Goal: Transaction & Acquisition: Purchase product/service

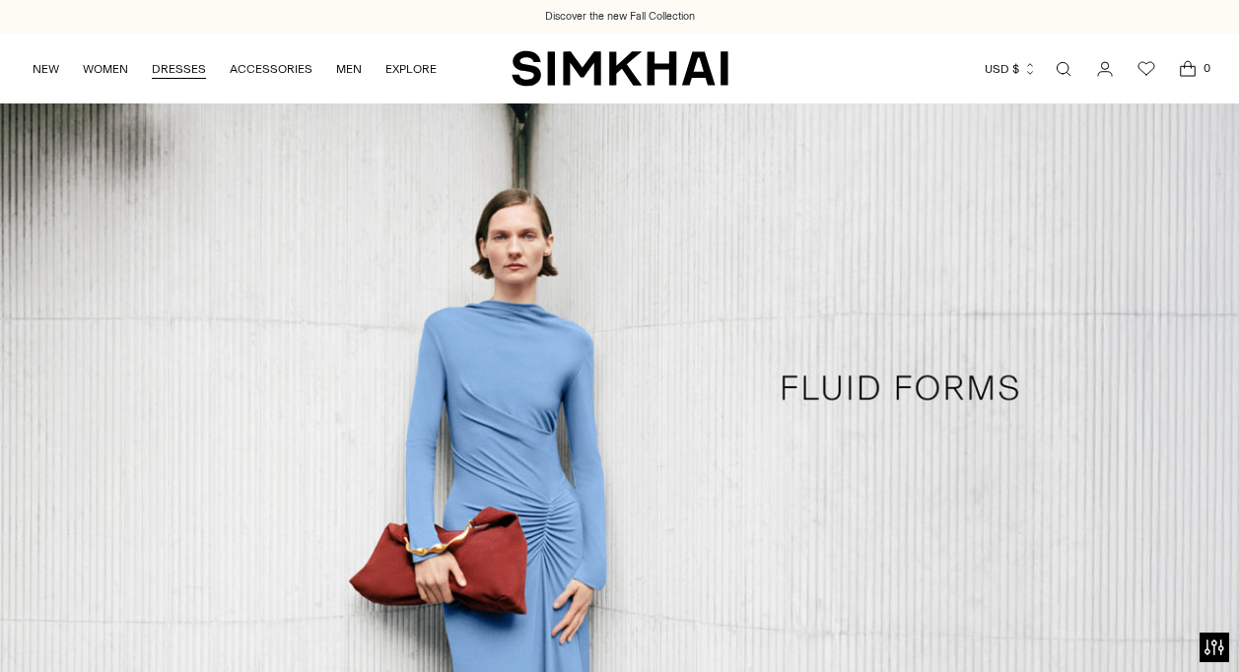
click at [162, 68] on link "DRESSES" at bounding box center [179, 68] width 54 height 43
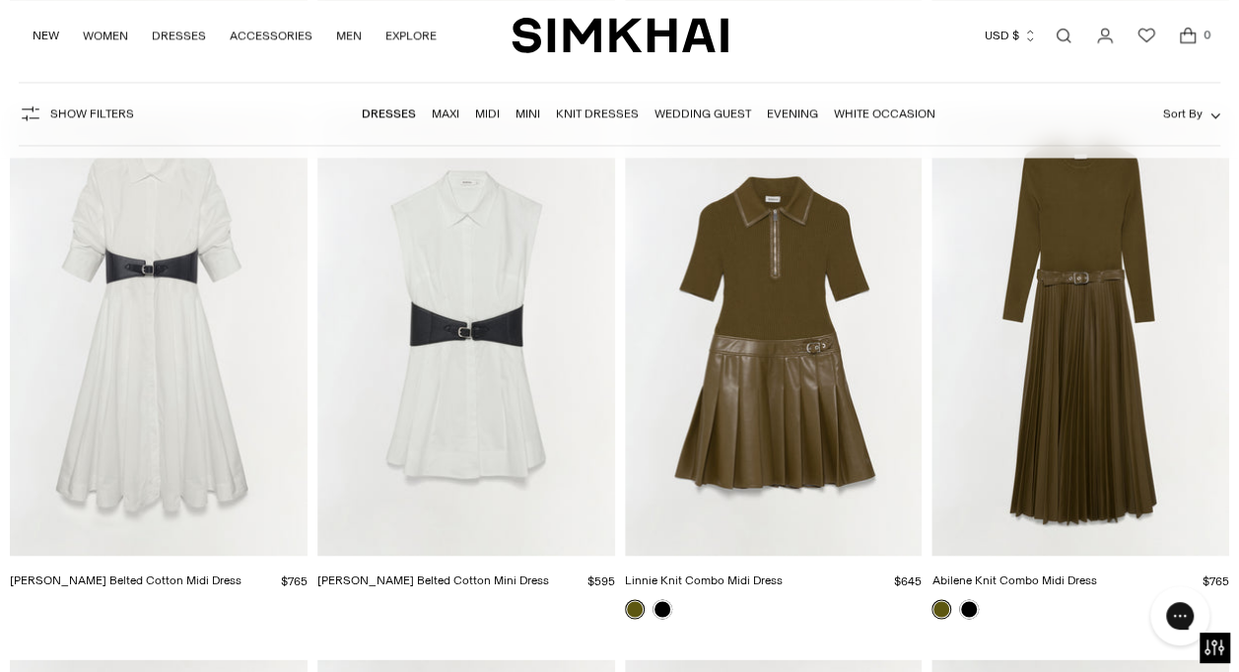
scroll to position [5046, 0]
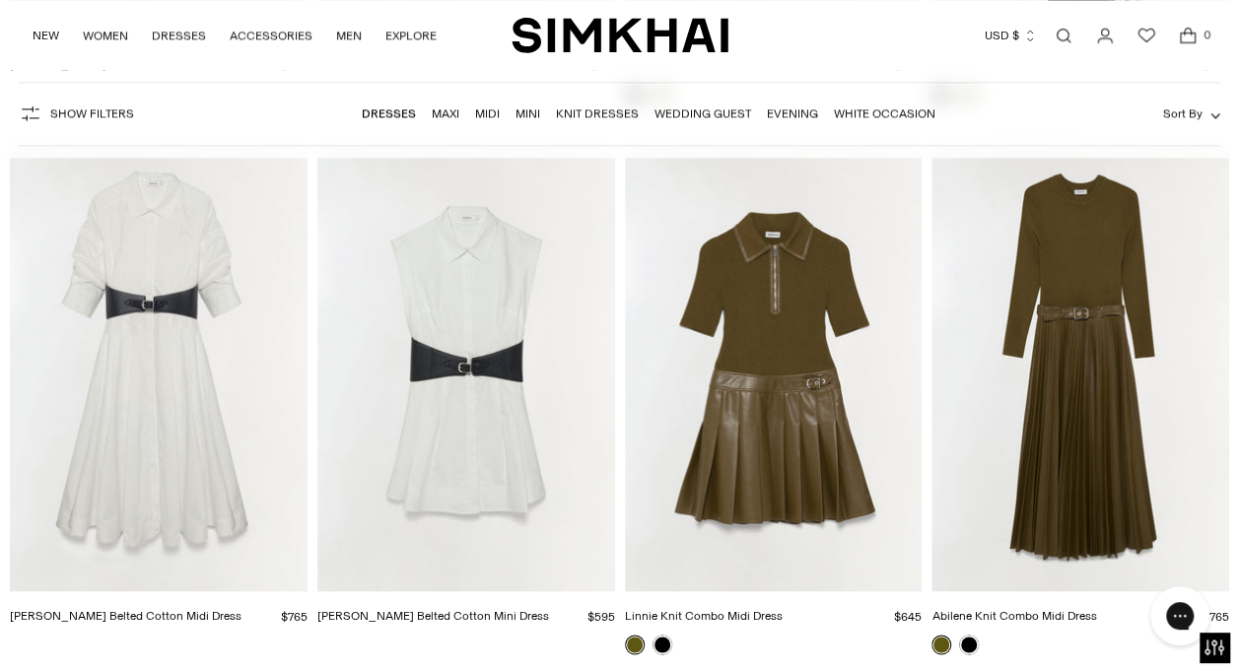
click at [0, 0] on img "Abilene Knit Combo Midi Dress" at bounding box center [0, 0] width 0 height 0
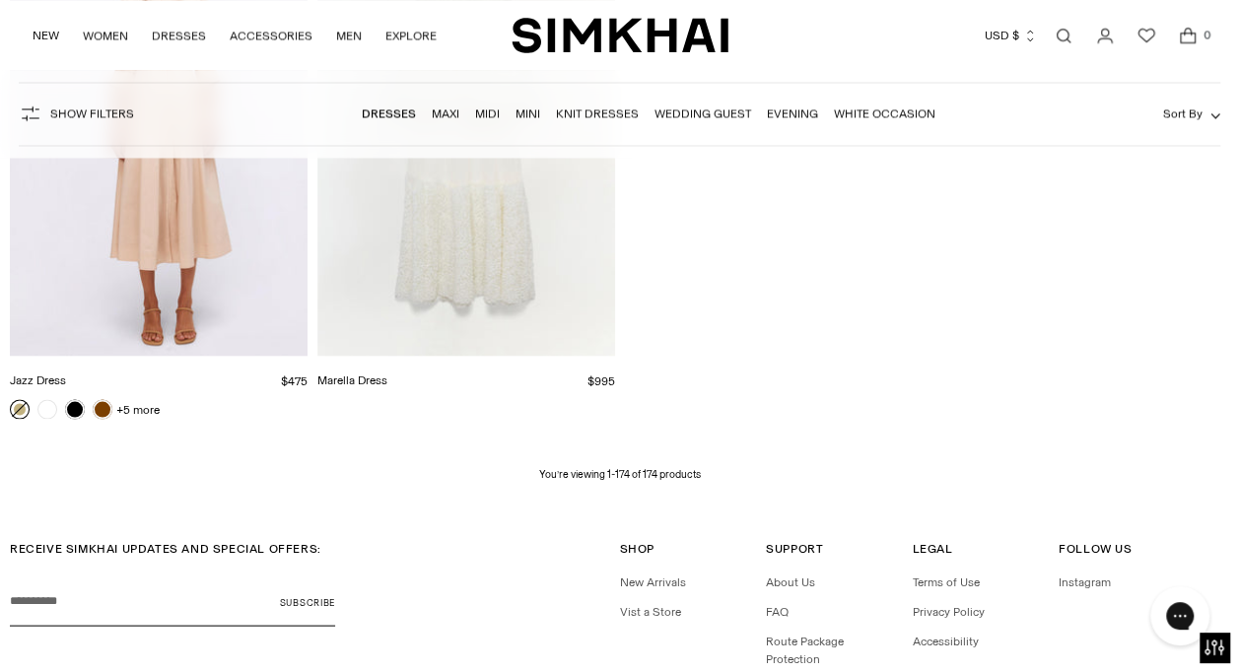
scroll to position [24099, 0]
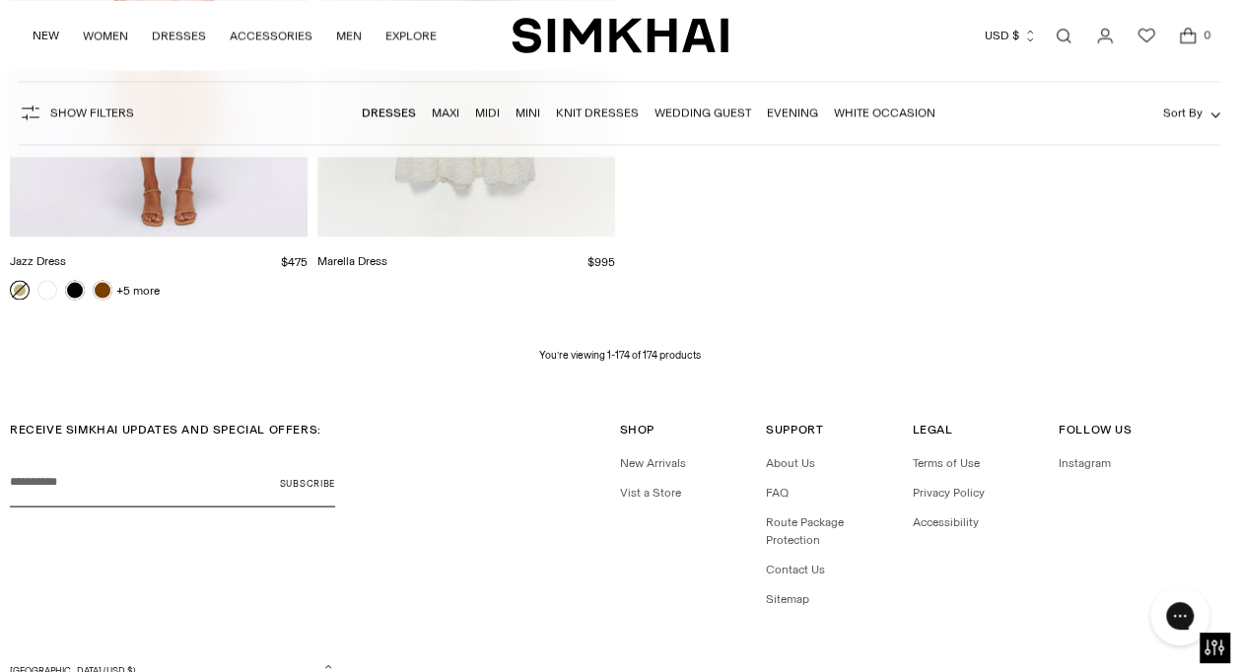
click at [726, 104] on li "Wedding Guest" at bounding box center [702, 113] width 97 height 18
click at [798, 118] on link "Evening" at bounding box center [792, 113] width 51 height 14
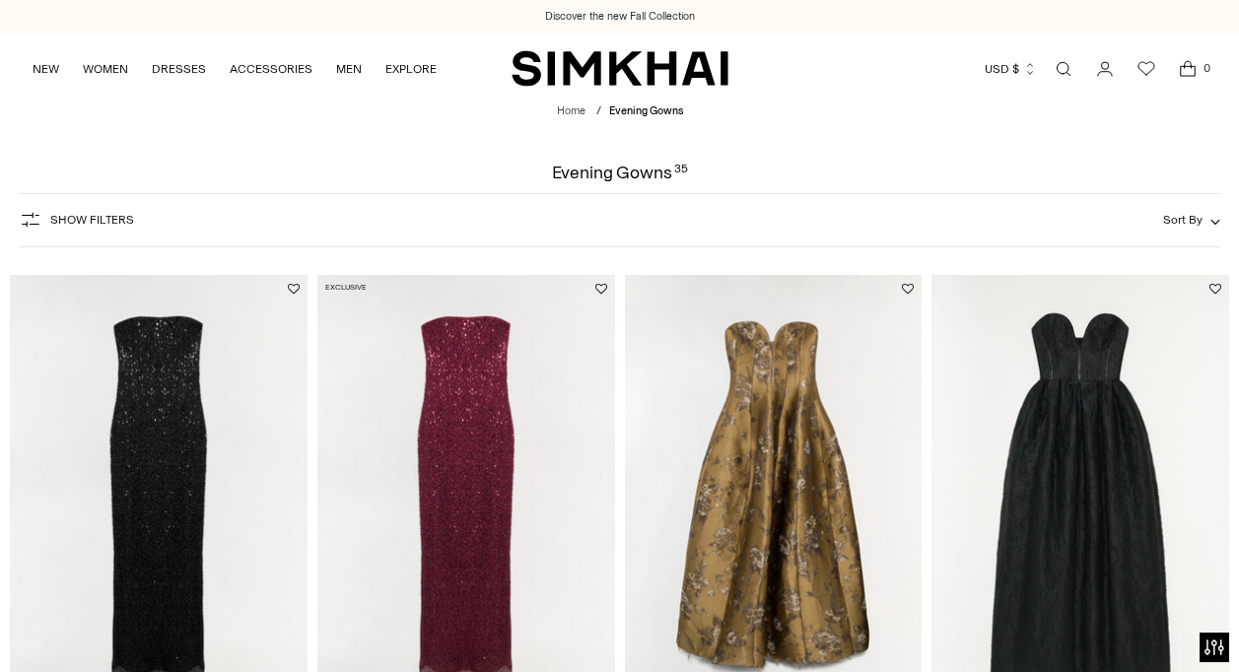
scroll to position [1301, 0]
